Goal: Information Seeking & Learning: Learn about a topic

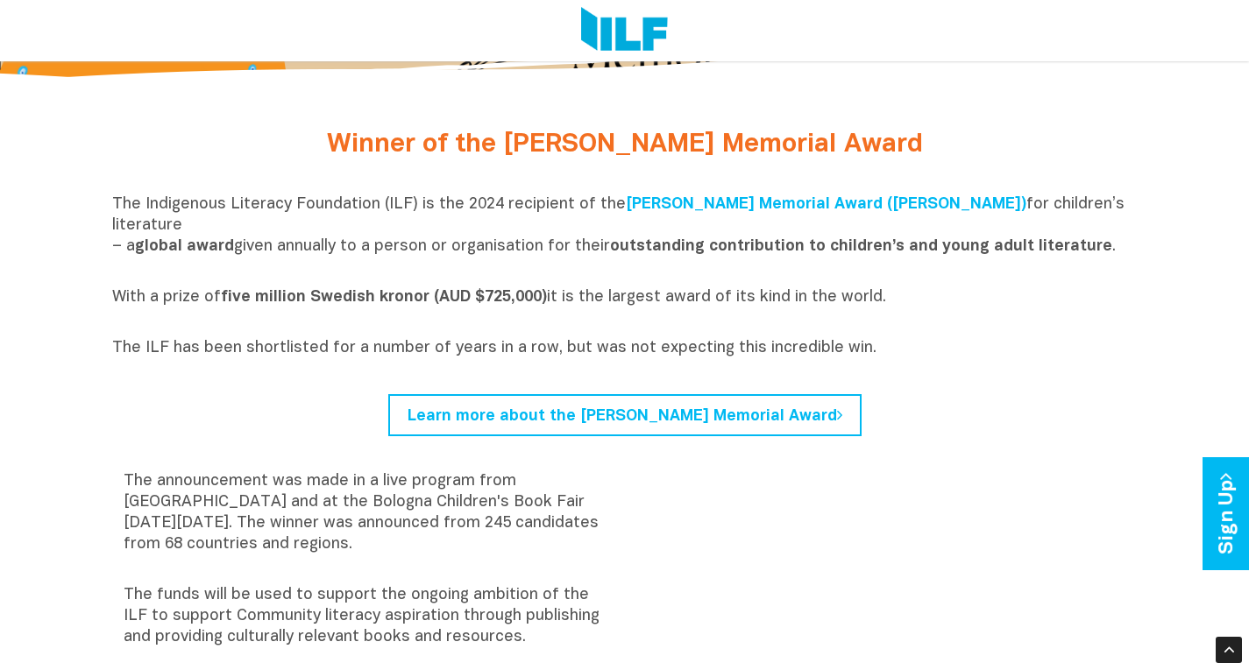
scroll to position [486, 0]
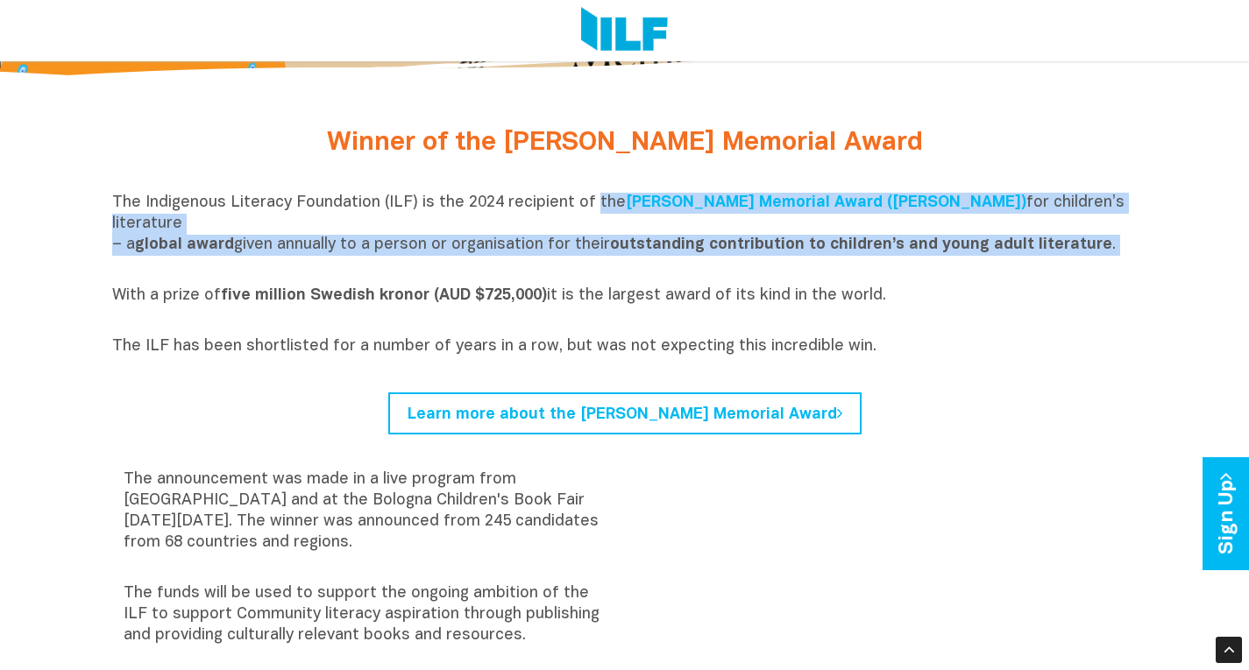
drag, startPoint x: 584, startPoint y: 202, endPoint x: 1108, endPoint y: 246, distance: 524.9
click at [1108, 246] on p "The Indigenous Literacy Foundation (ILF) is the 2024 recipient of the [PERSON_N…" at bounding box center [624, 235] width 1025 height 84
copy p "the [PERSON_NAME] Memorial Award ([PERSON_NAME]) for children’s literature – a …"
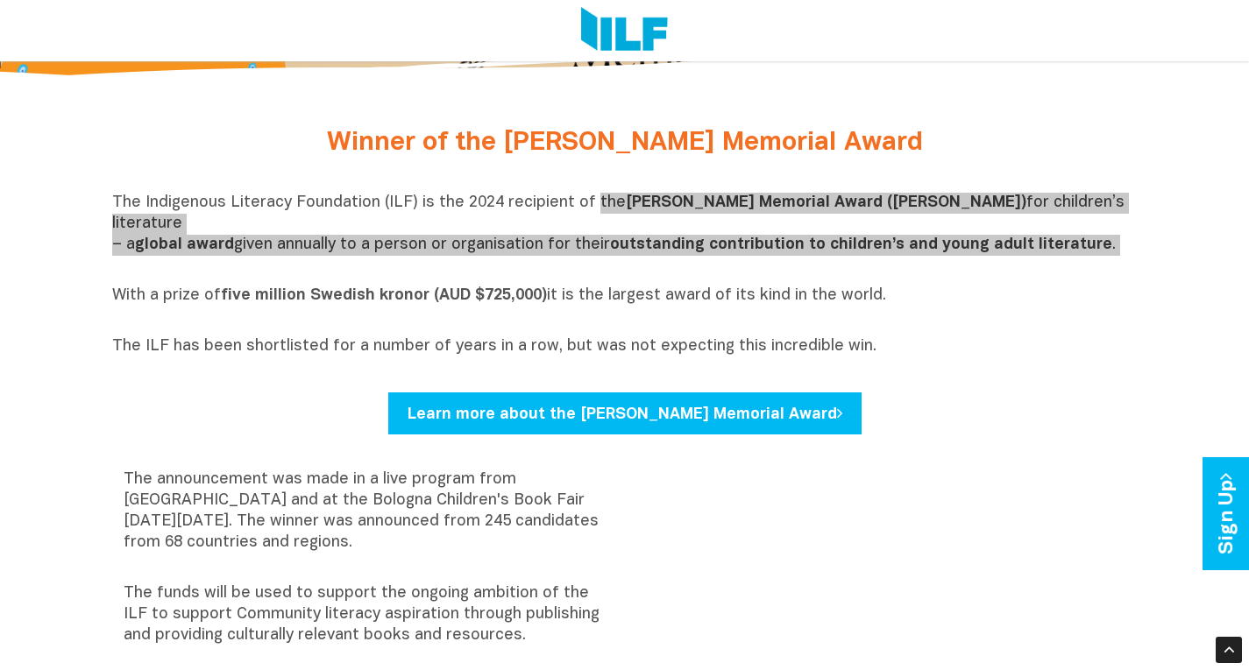
scroll to position [0, 0]
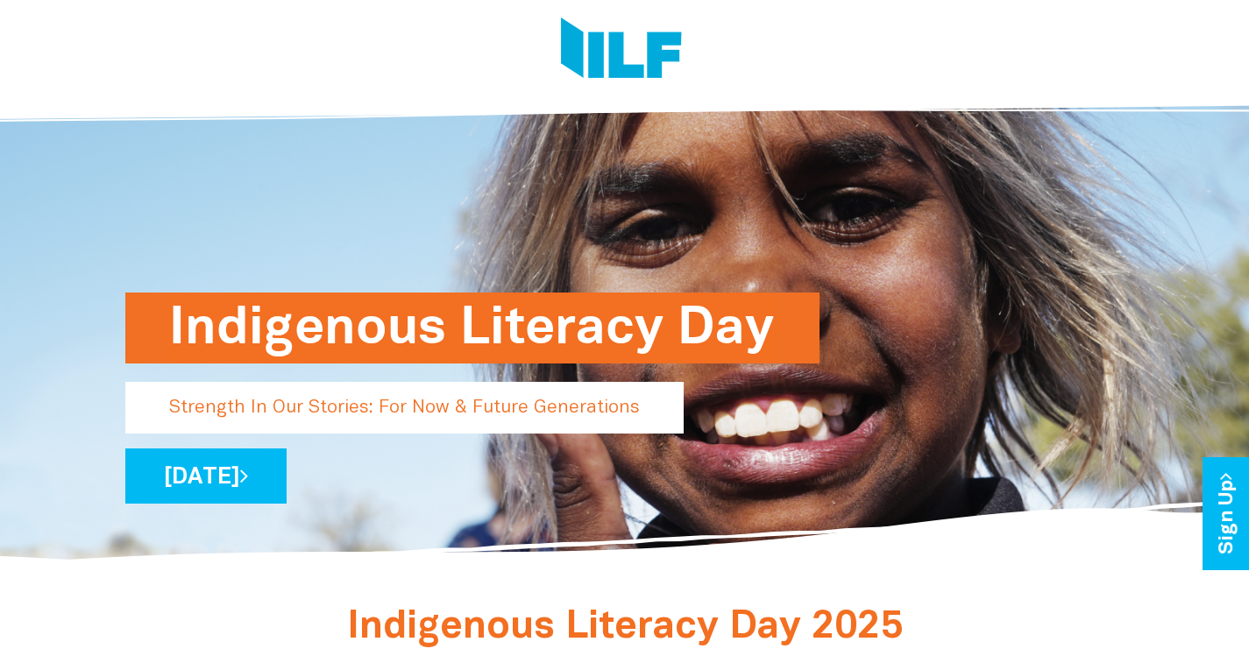
scroll to position [3, 0]
